Goal: Information Seeking & Learning: Learn about a topic

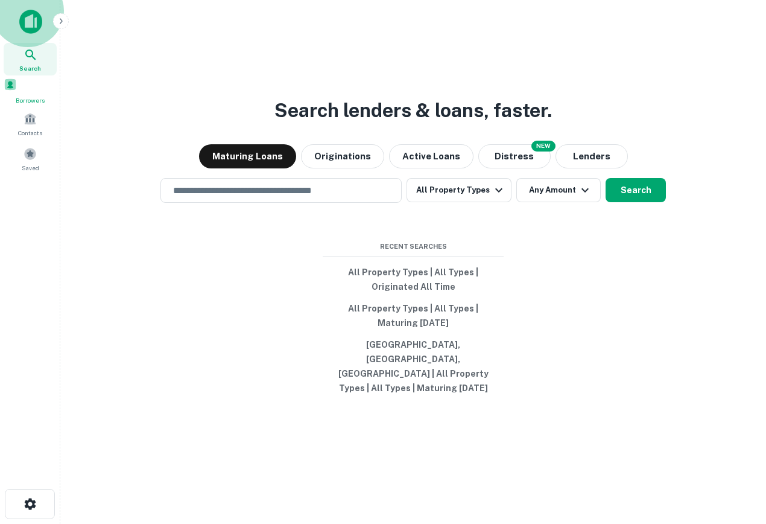
click at [17, 88] on span at bounding box center [10, 84] width 13 height 13
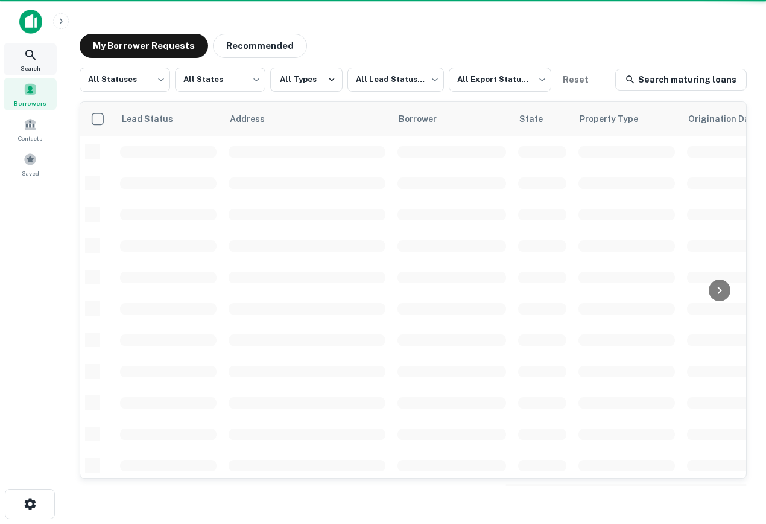
scroll to position [68, 0]
click at [43, 68] on div "Search" at bounding box center [30, 59] width 53 height 33
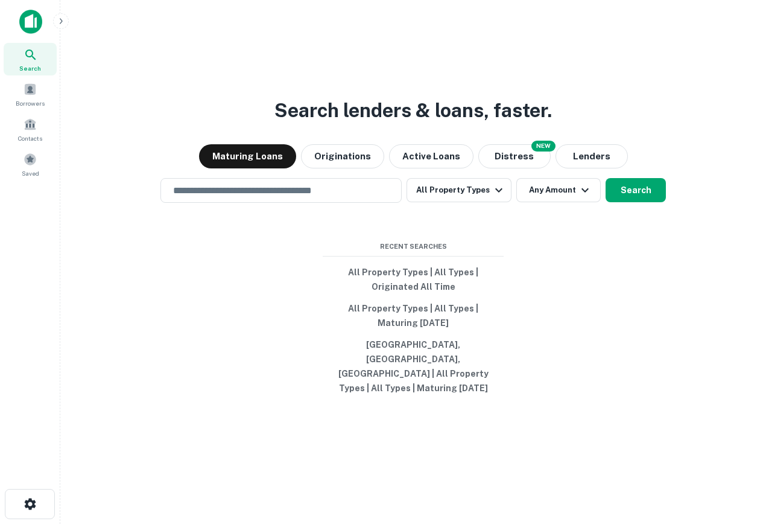
click at [588, 156] on div "Search lenders & loans, faster. Maturing Loans Originations Active Loans NEW Di…" at bounding box center [413, 291] width 687 height 524
click at [585, 168] on button "Lenders" at bounding box center [592, 156] width 72 height 24
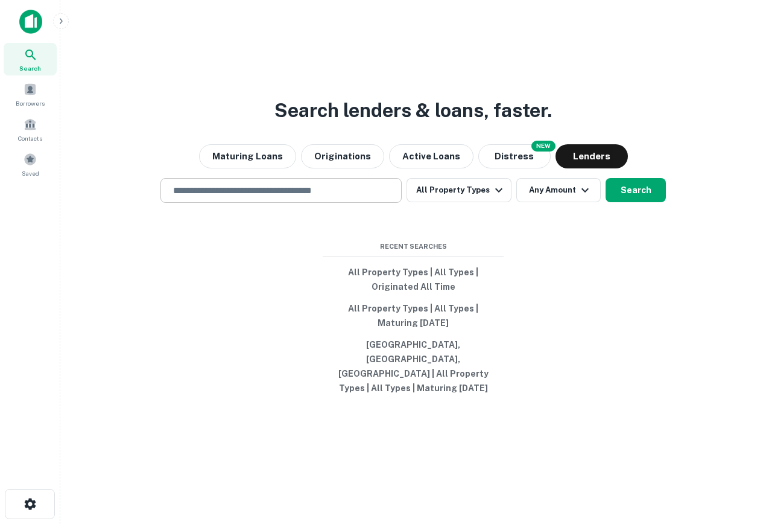
click at [264, 197] on input "text" at bounding box center [281, 190] width 231 height 14
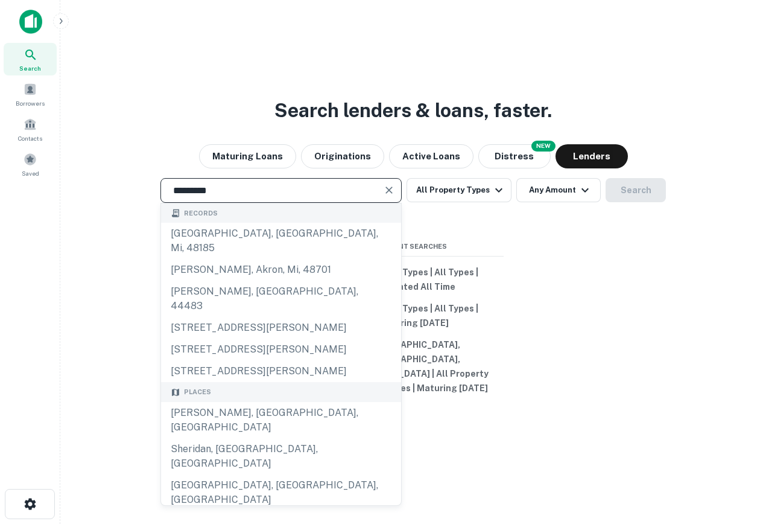
type input "********"
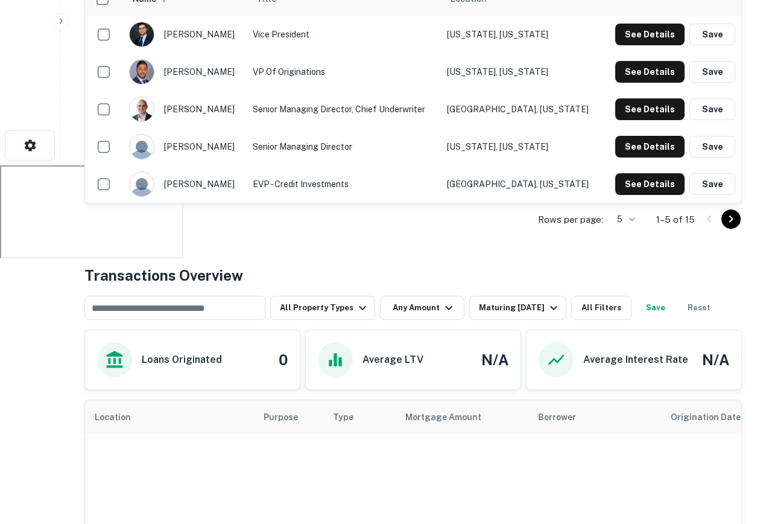
scroll to position [347, 0]
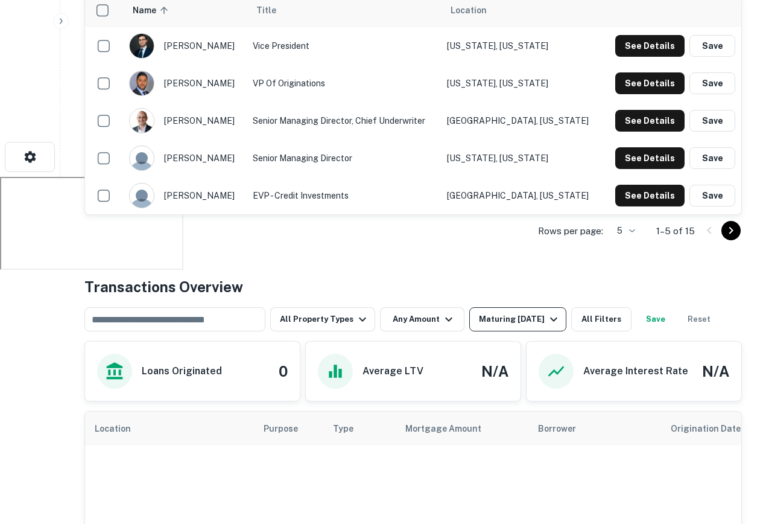
click at [542, 314] on div "Maturing [DATE]" at bounding box center [520, 319] width 82 height 14
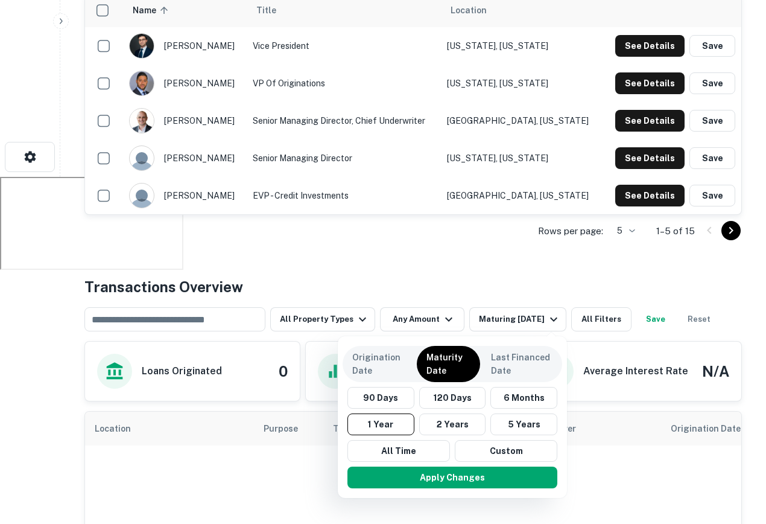
click at [417, 364] on div "Maturity Date" at bounding box center [448, 364] width 63 height 36
click at [377, 380] on div "Origination Date" at bounding box center [379, 364] width 73 height 36
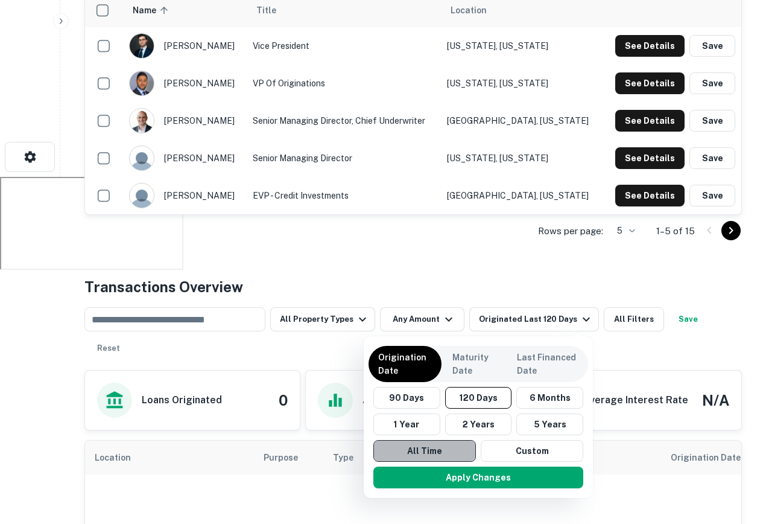
click at [419, 454] on button "All Time" at bounding box center [425, 451] width 103 height 22
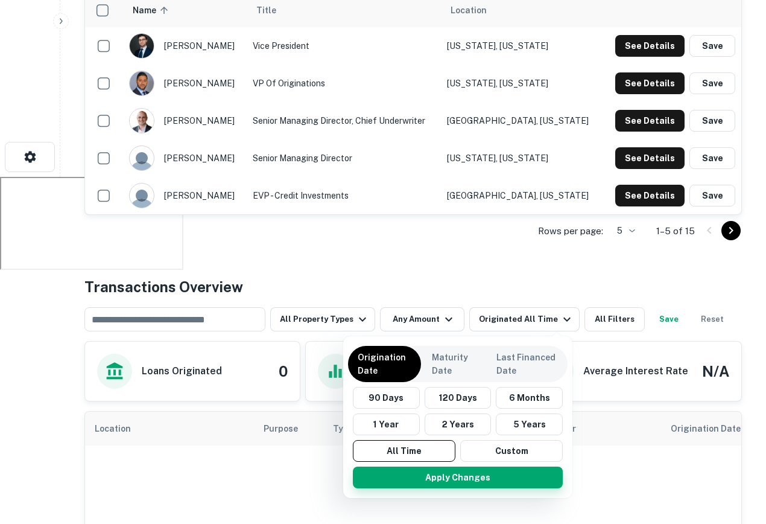
click at [441, 477] on button "Apply Changes" at bounding box center [458, 477] width 210 height 22
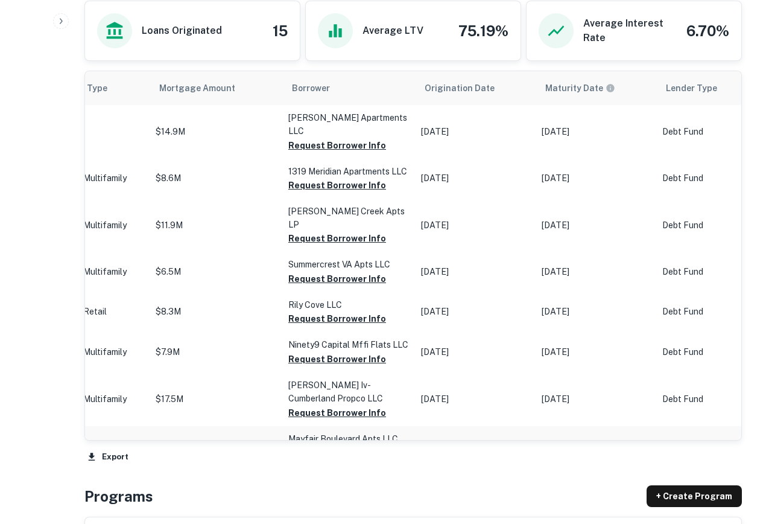
scroll to position [688, 0]
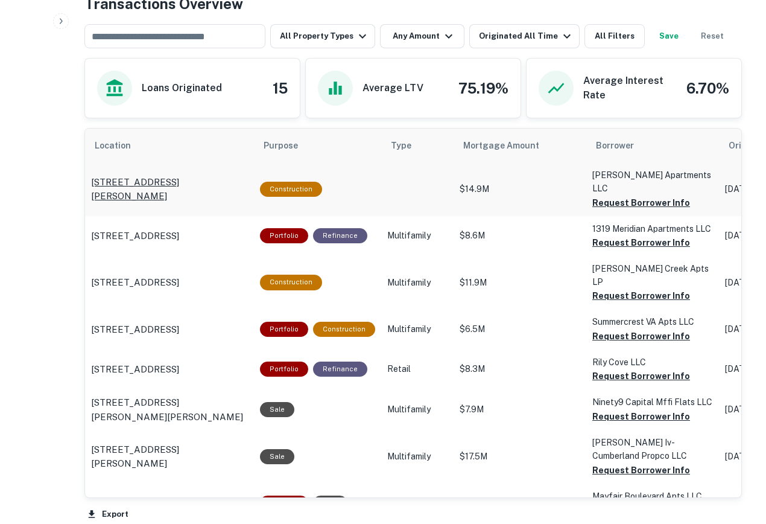
click at [167, 180] on p "7905 Marvin D Love Fwy Dallas, TX75237" at bounding box center [169, 189] width 157 height 28
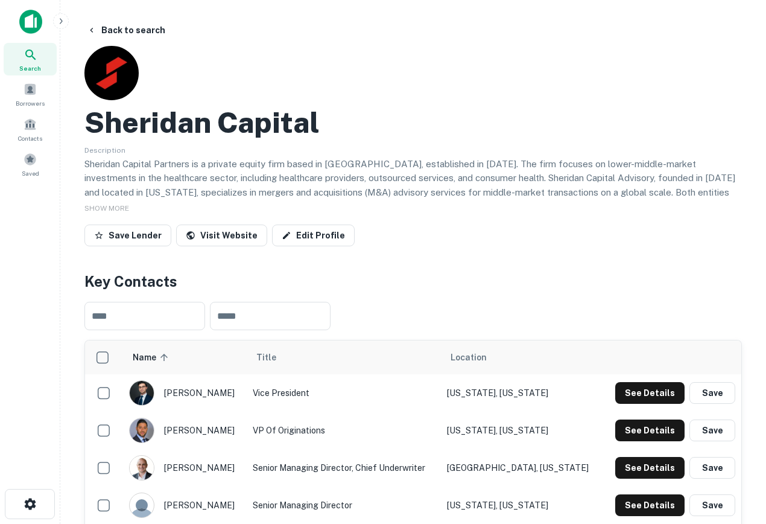
click at [30, 22] on img at bounding box center [30, 22] width 23 height 24
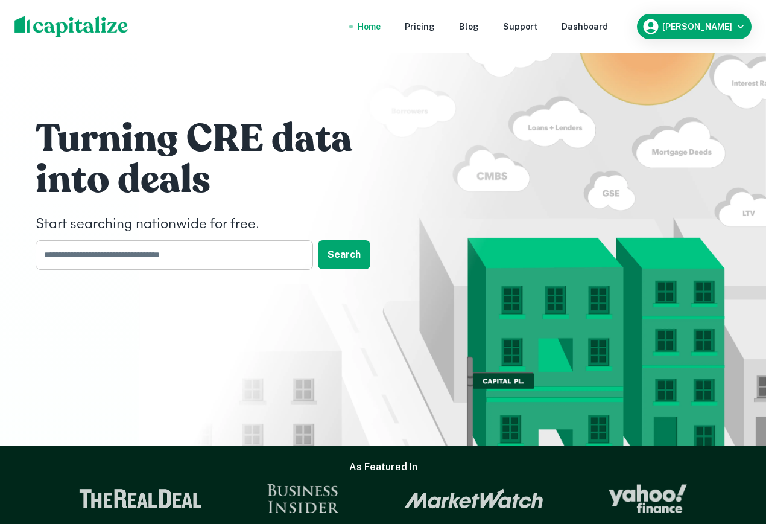
click at [113, 256] on input "text" at bounding box center [170, 255] width 269 height 30
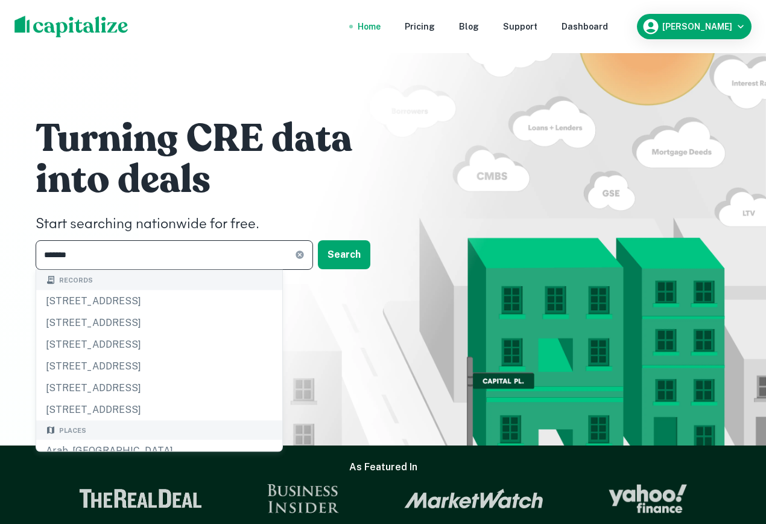
click at [185, 256] on input "*******" at bounding box center [165, 255] width 259 height 30
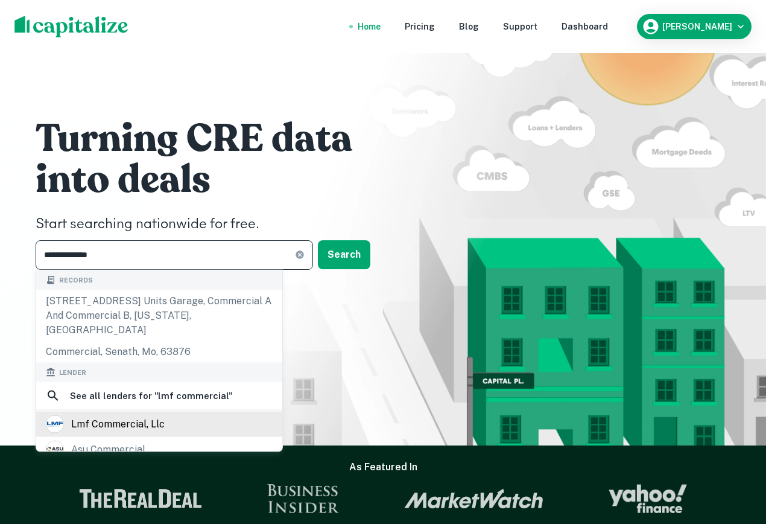
type input "**********"
click at [174, 415] on div "lmf commercial, llc" at bounding box center [159, 424] width 227 height 18
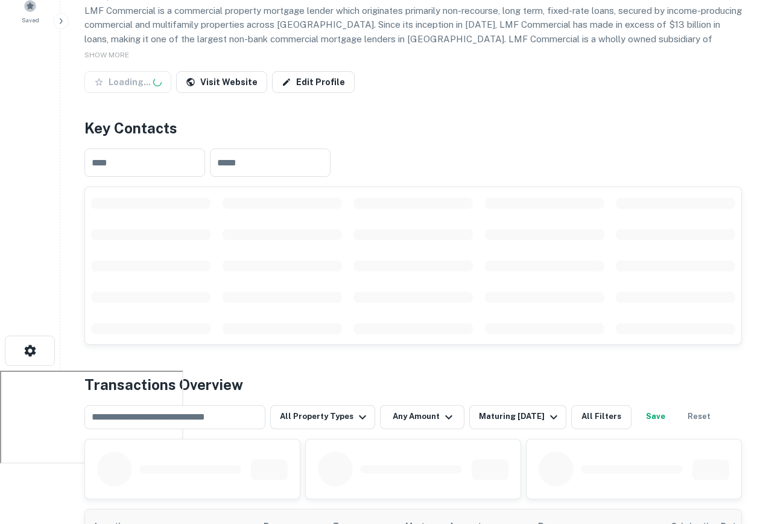
scroll to position [166, 0]
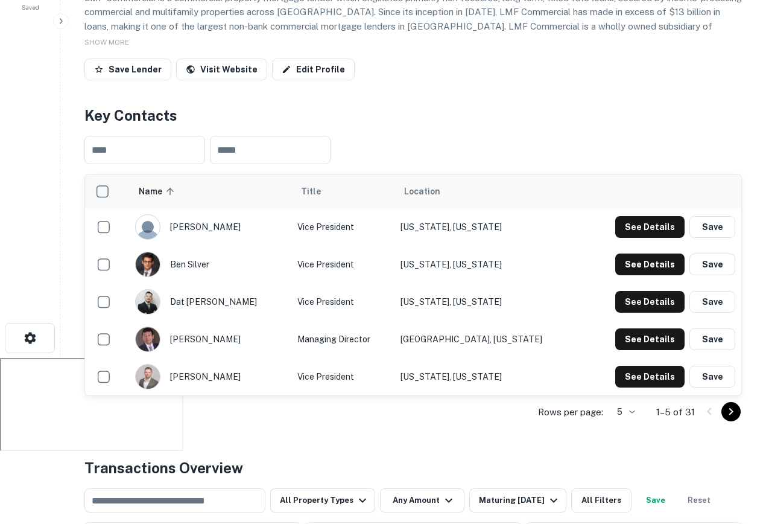
click at [729, 411] on icon "Go to next page" at bounding box center [731, 411] width 14 height 14
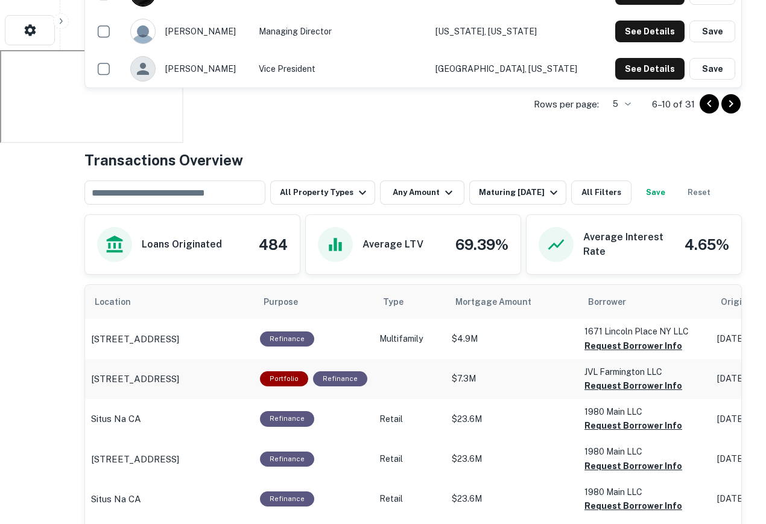
scroll to position [484, 0]
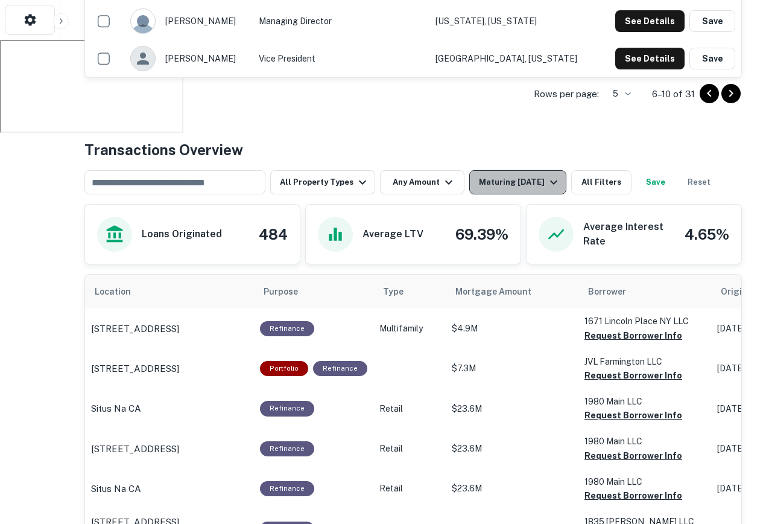
click at [507, 171] on button "Maturing In 1 Year" at bounding box center [517, 182] width 97 height 24
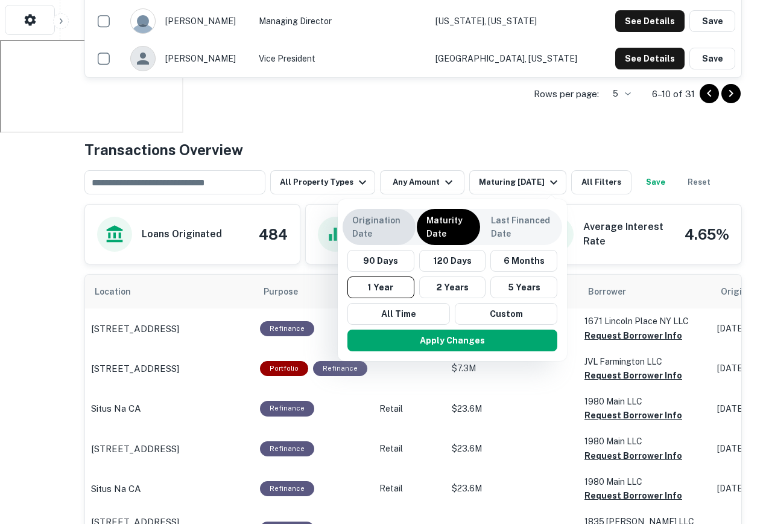
click at [398, 224] on p "Origination Date" at bounding box center [379, 227] width 54 height 27
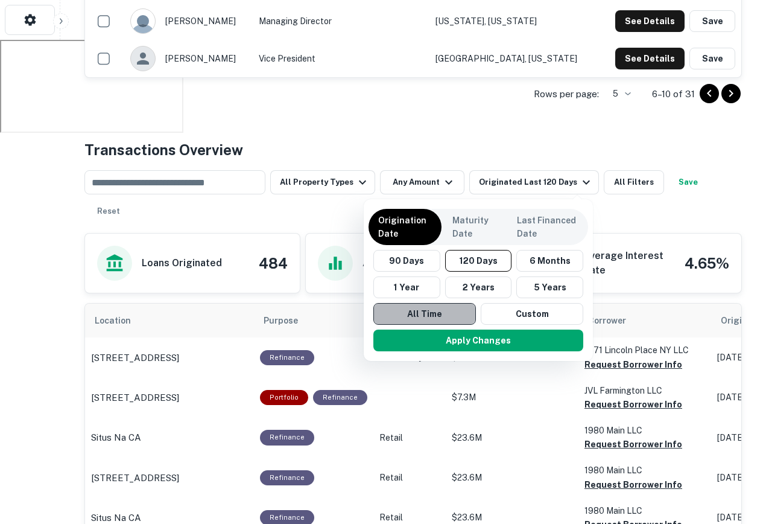
click at [444, 317] on button "All Time" at bounding box center [425, 314] width 103 height 22
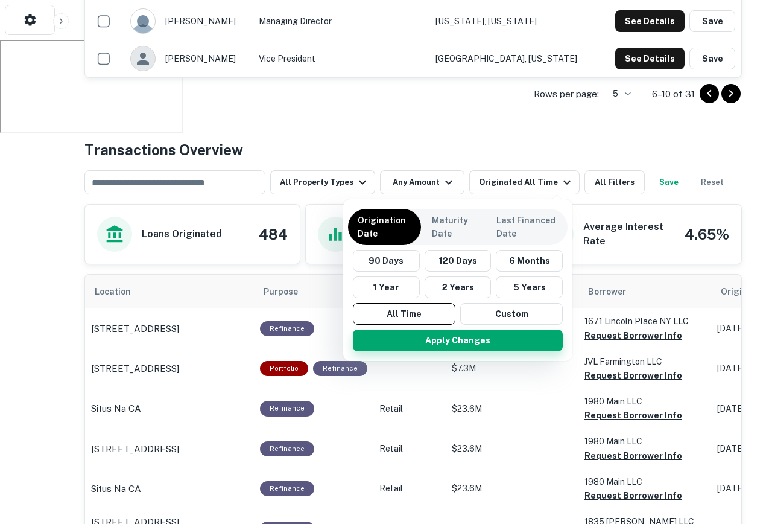
click at [469, 337] on button "Apply Changes" at bounding box center [458, 340] width 210 height 22
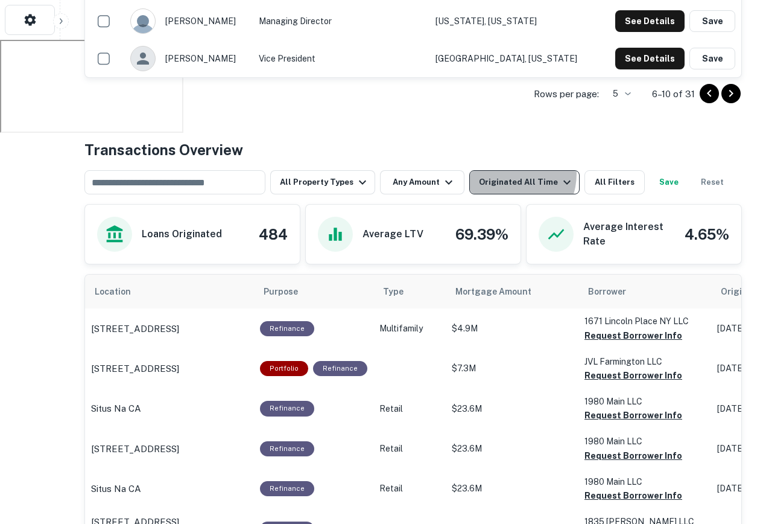
click at [506, 174] on button "Originated All Time" at bounding box center [524, 182] width 110 height 24
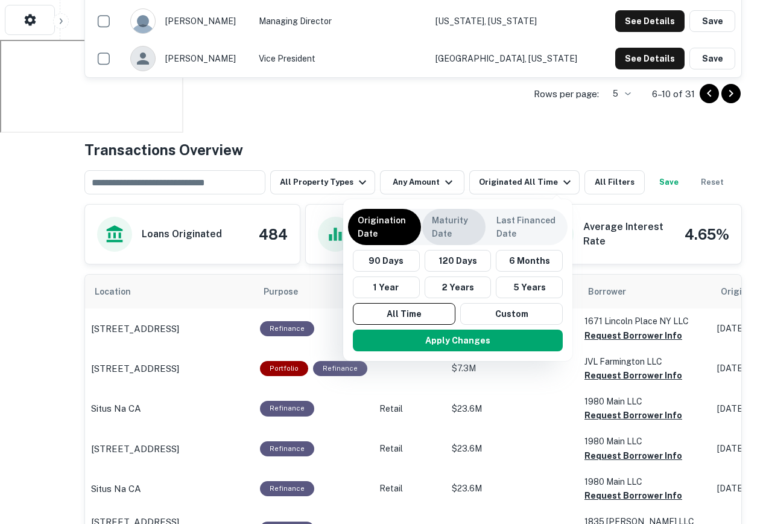
click at [466, 221] on p "Maturity Date" at bounding box center [454, 227] width 44 height 27
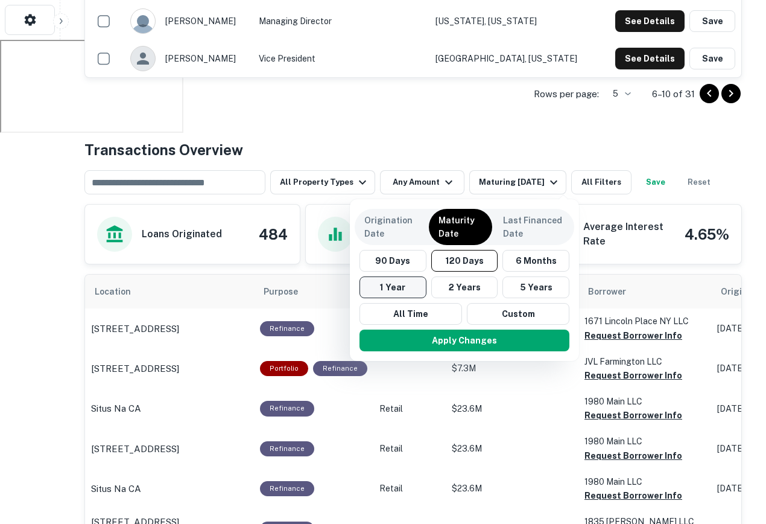
click at [409, 289] on button "1 Year" at bounding box center [393, 287] width 67 height 22
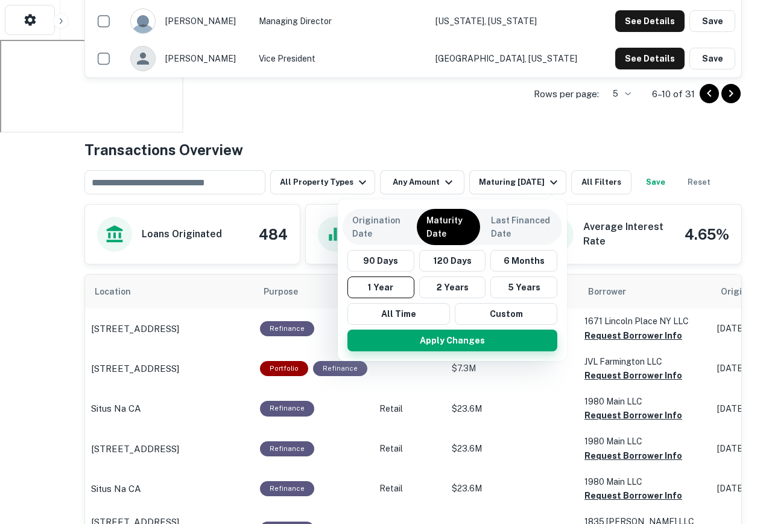
click at [463, 346] on button "Apply Changes" at bounding box center [453, 340] width 210 height 22
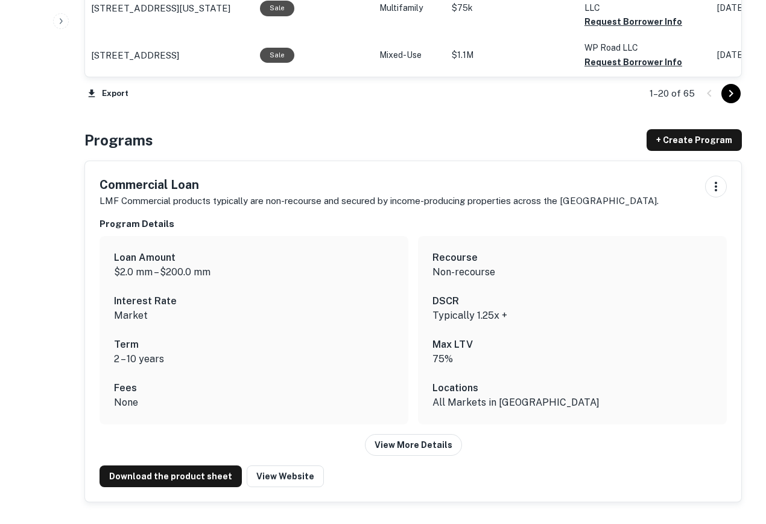
scroll to position [1733, 0]
